Goal: Task Accomplishment & Management: Manage account settings

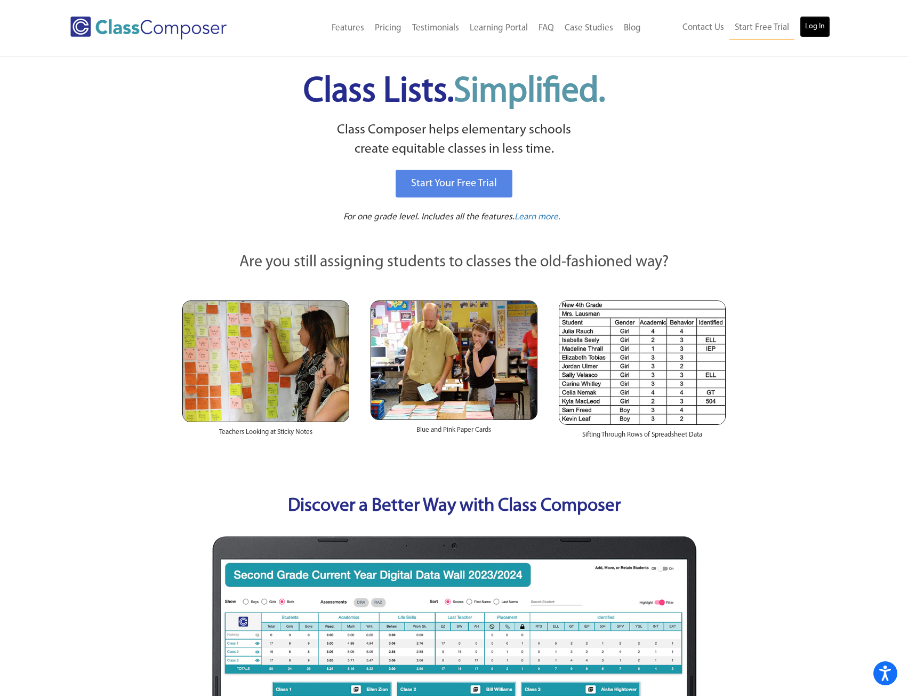
click at [807, 35] on link "Log In" at bounding box center [815, 26] width 30 height 21
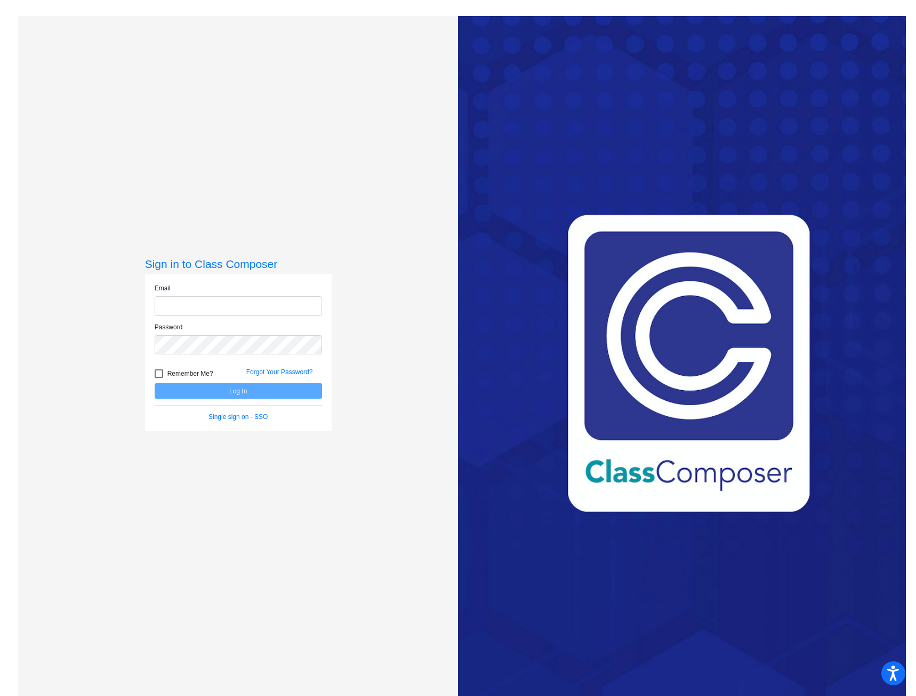
drag, startPoint x: 244, startPoint y: 315, endPoint x: 421, endPoint y: 423, distance: 208.0
click at [421, 423] on div "Sign in to Class Composer Email Password Remember Me? Forgot Your Password? Log…" at bounding box center [238, 364] width 440 height 696
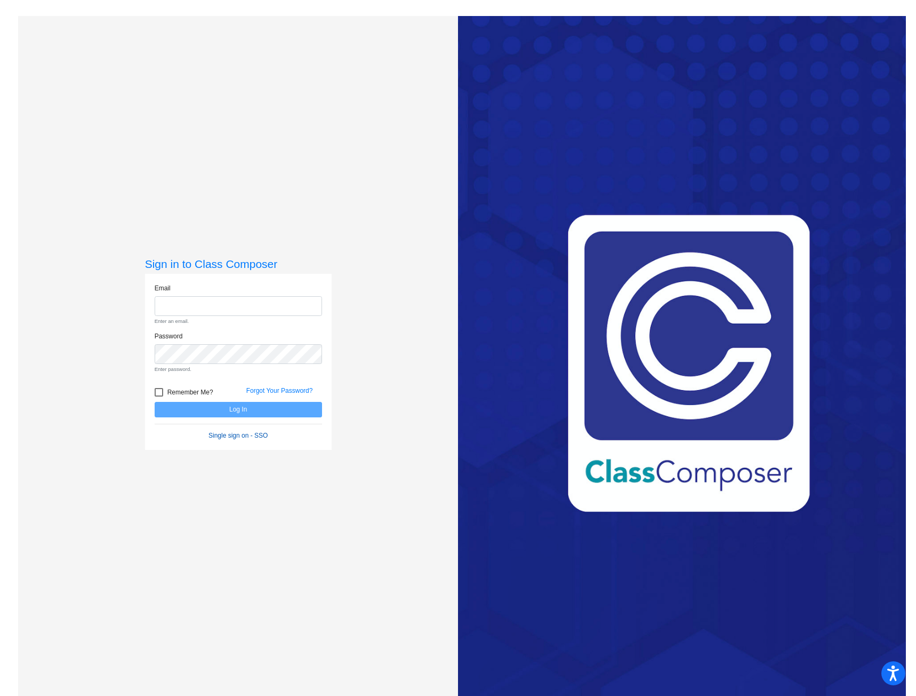
click at [248, 436] on link "Single sign on - SSO" at bounding box center [238, 435] width 59 height 7
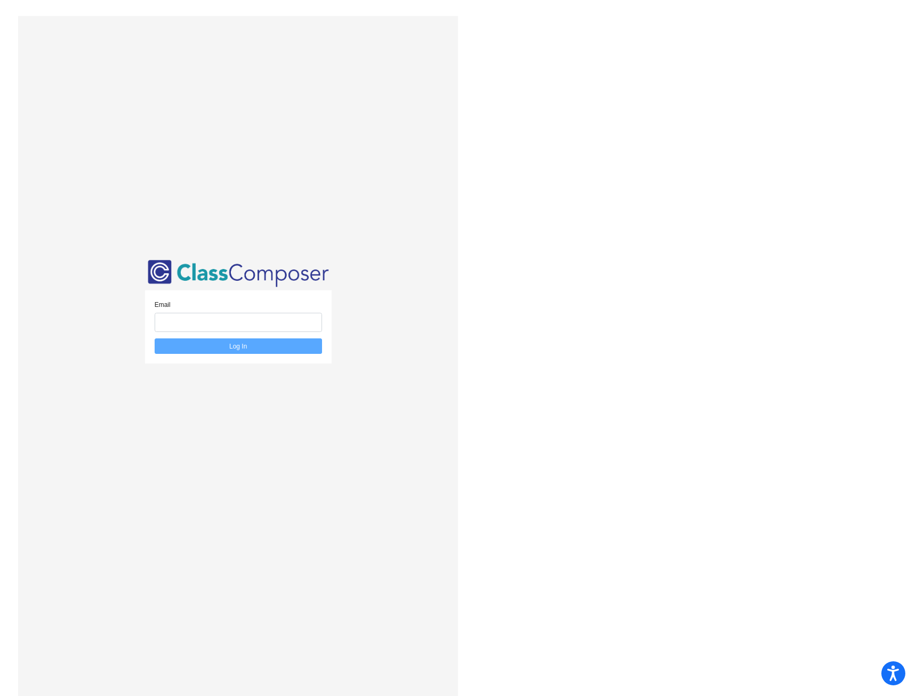
click at [202, 332] on div "Email" at bounding box center [239, 319] width 184 height 39
click at [217, 321] on input "email" at bounding box center [239, 323] width 168 height 20
